Goal: Find specific page/section: Find specific page/section

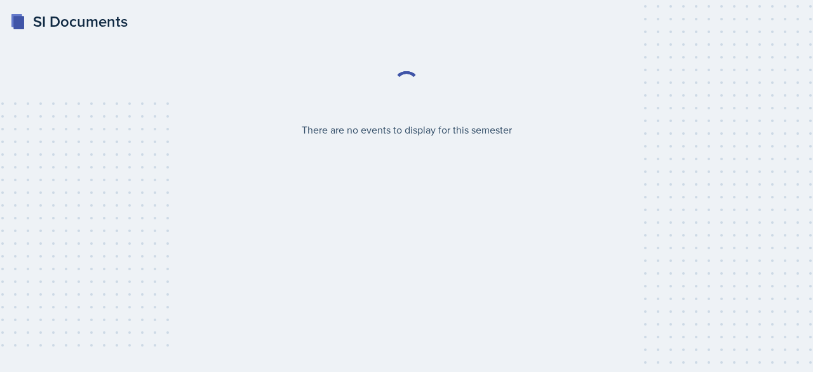
select select "2bed604d-1099-4043-b1bc-2365e8740244"
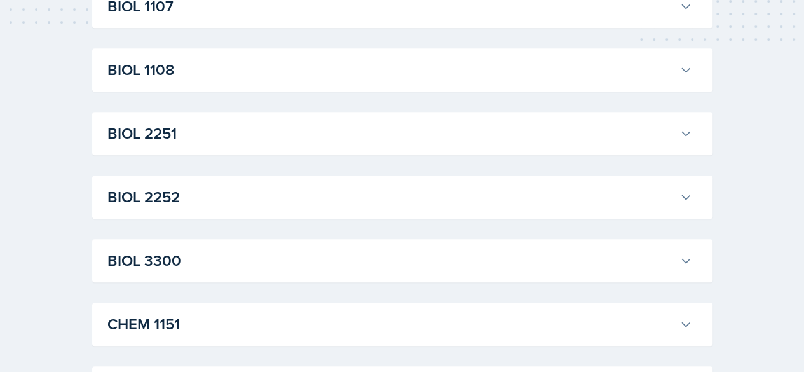
scroll to position [456, 0]
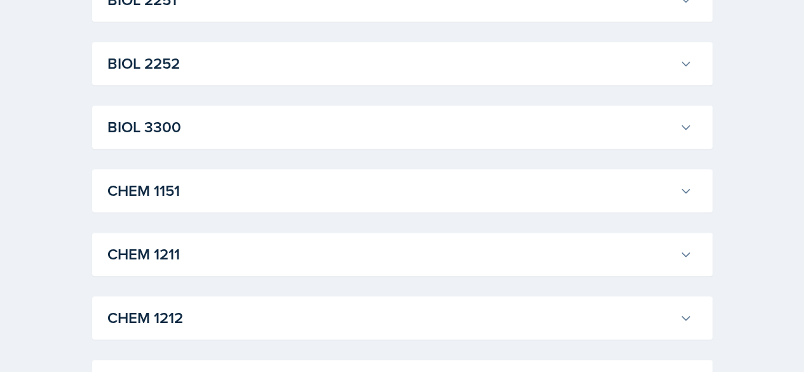
drag, startPoint x: 441, startPoint y: 187, endPoint x: 407, endPoint y: 260, distance: 79.9
click at [407, 260] on h3 "CHEM 1211" at bounding box center [390, 254] width 567 height 23
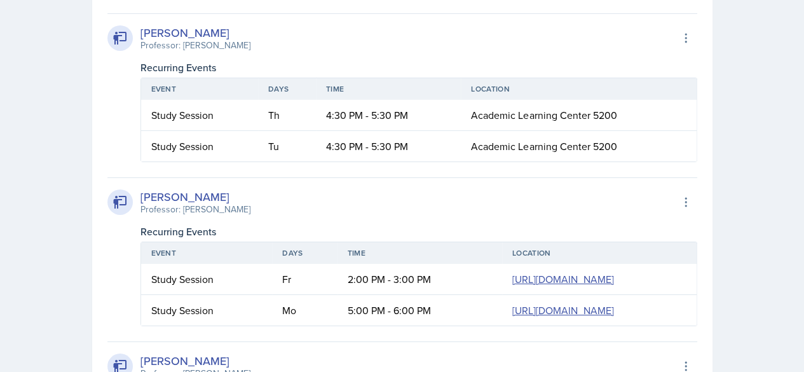
scroll to position [2116, 0]
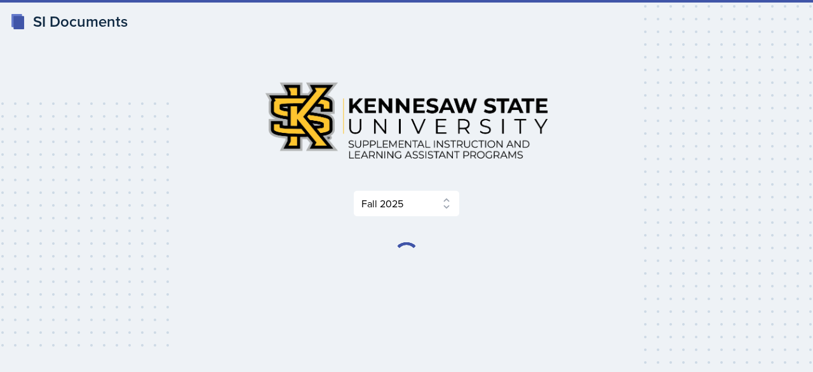
select select "2bed604d-1099-4043-b1bc-2365e8740244"
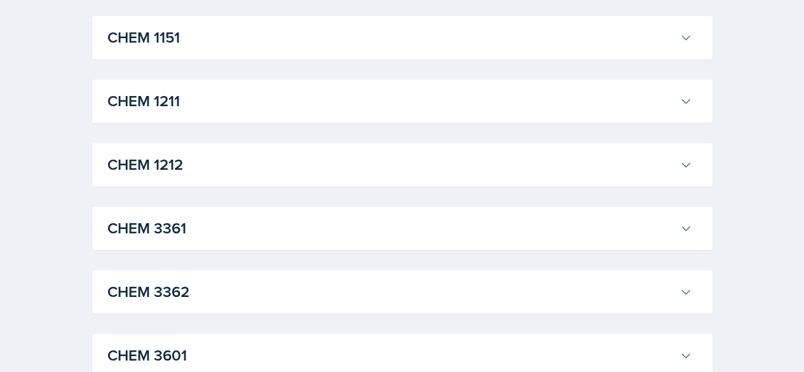
scroll to position [610, 0]
click at [534, 102] on h3 "CHEM 1211" at bounding box center [390, 100] width 567 height 23
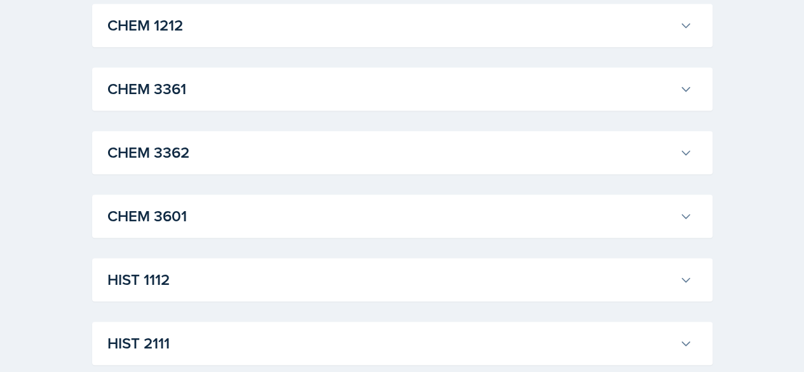
scroll to position [2819, 0]
